Goal: Download file/media

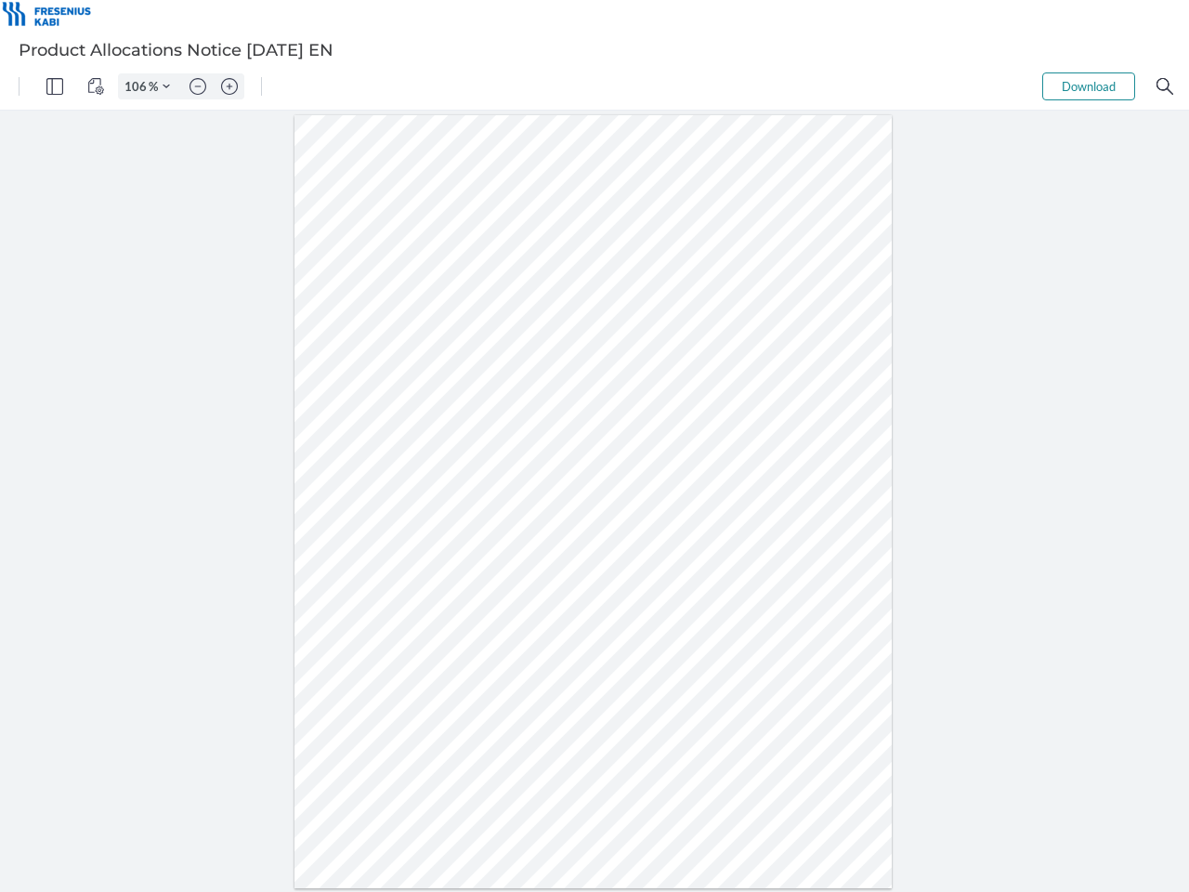
click at [55, 86] on img "Panel" at bounding box center [54, 86] width 17 height 17
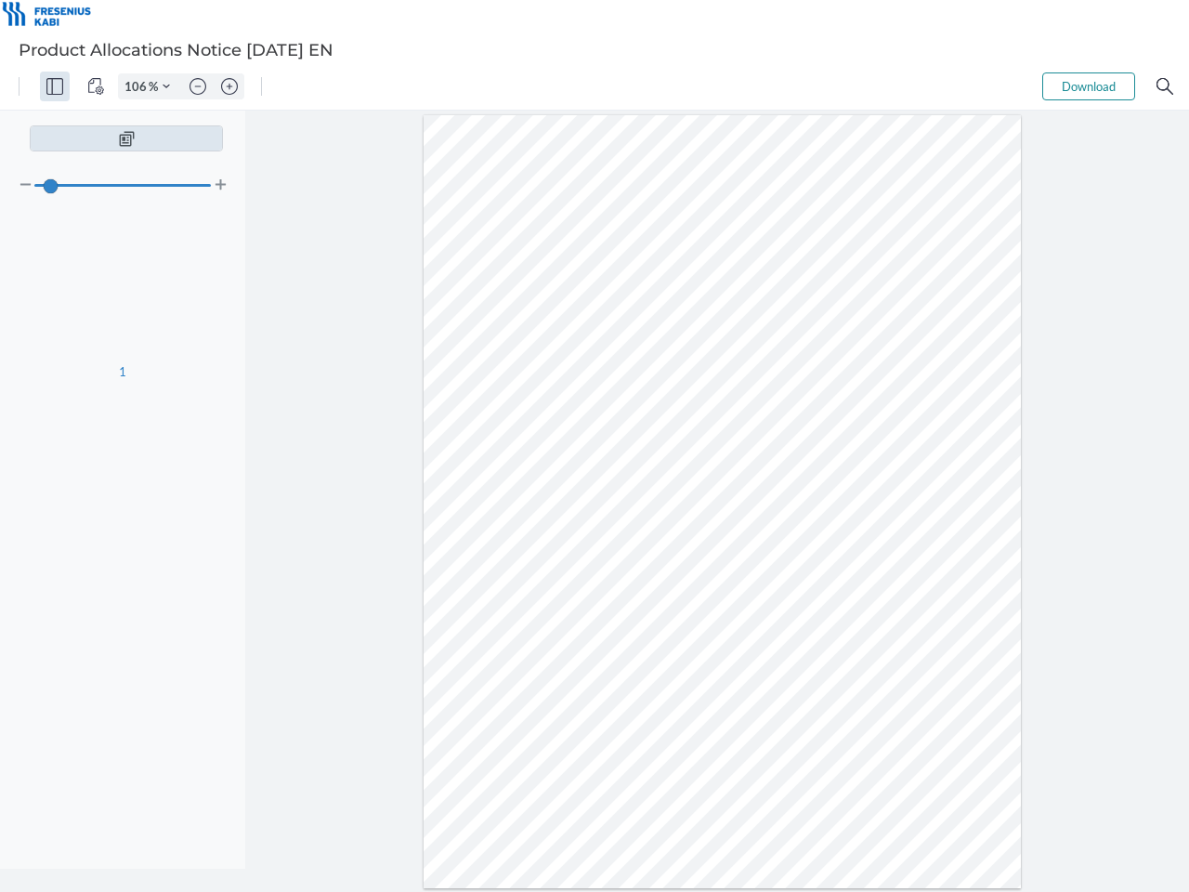
click at [96, 86] on img "View Controls" at bounding box center [95, 86] width 17 height 17
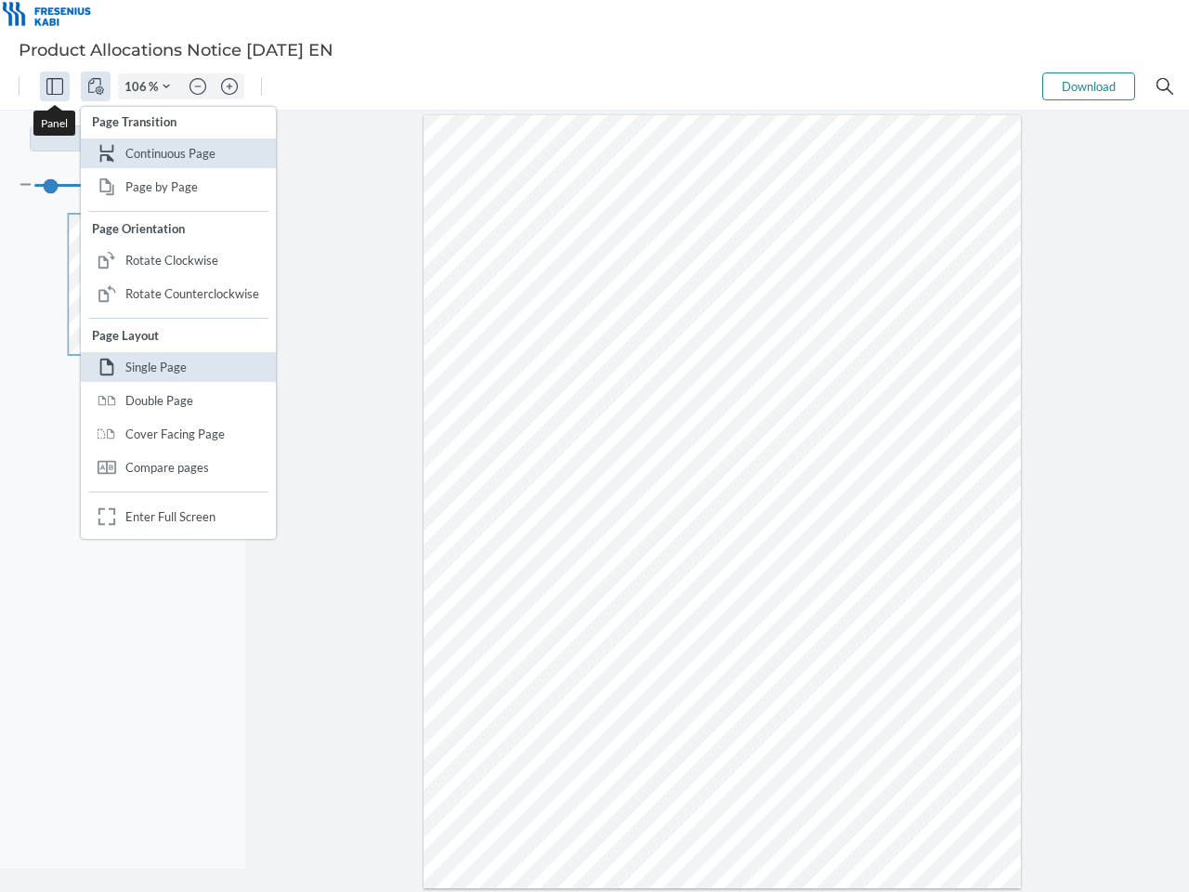
click at [138, 86] on input "106" at bounding box center [134, 86] width 30 height 17
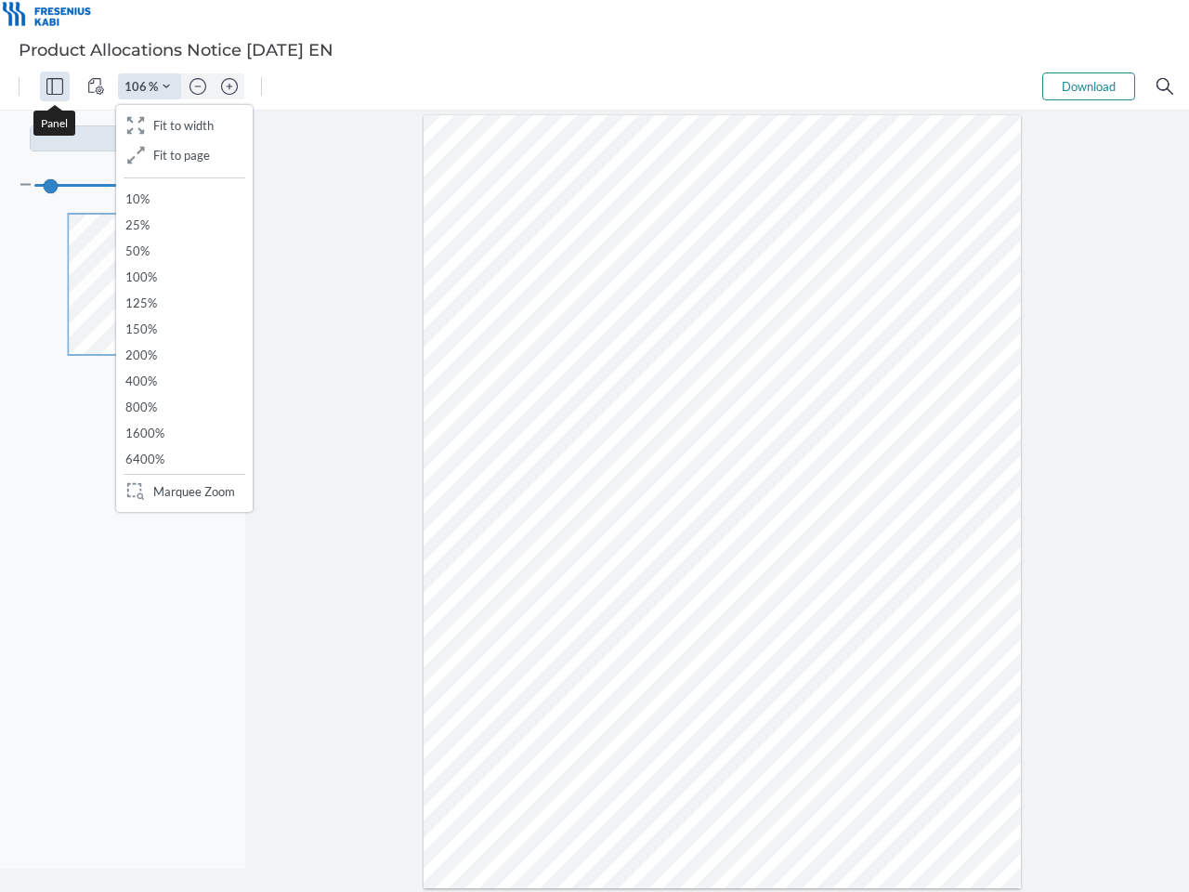
click at [166, 86] on img "Zoom Controls" at bounding box center [166, 86] width 7 height 7
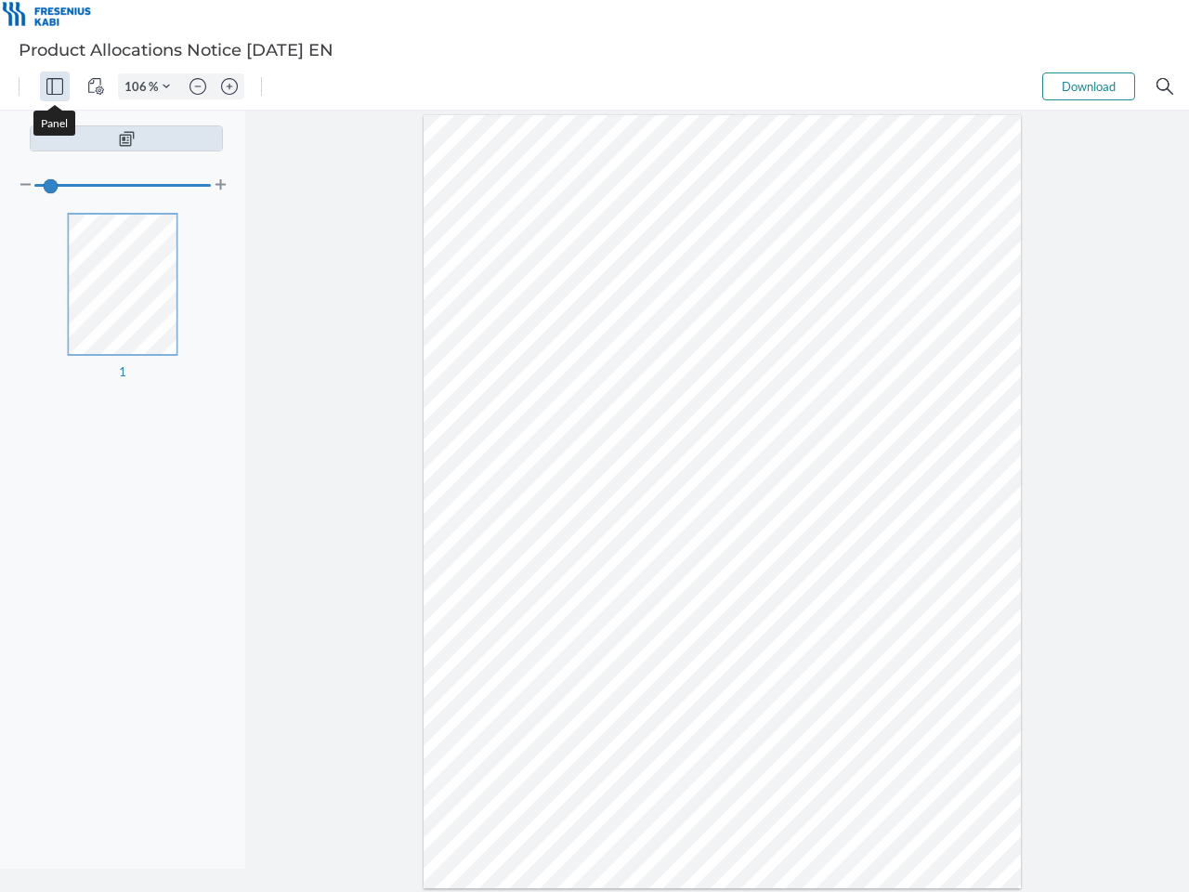
click at [198, 86] on img "Zoom out" at bounding box center [197, 86] width 17 height 17
click at [229, 86] on img "Zoom in" at bounding box center [229, 86] width 17 height 17
type input "106"
click at [1089, 86] on button "Download" at bounding box center [1088, 86] width 93 height 28
click at [1165, 86] on img "Search" at bounding box center [1164, 86] width 17 height 17
